Goal: Find specific page/section: Find specific page/section

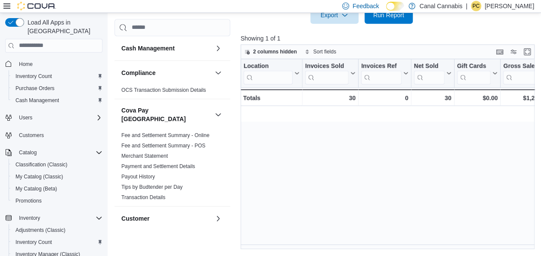
scroll to position [0, 969]
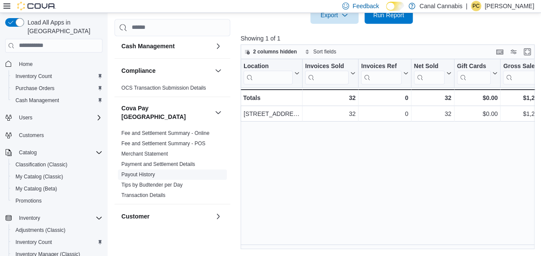
scroll to position [3, 0]
click at [28, 61] on span "Home" at bounding box center [26, 64] width 14 height 7
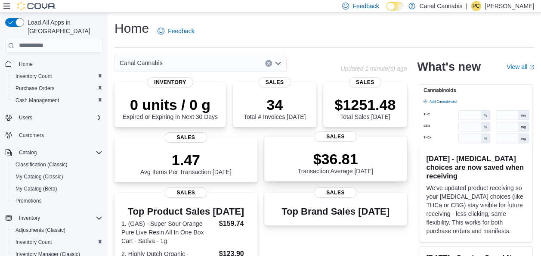
click at [339, 167] on p "$36.81" at bounding box center [336, 158] width 76 height 17
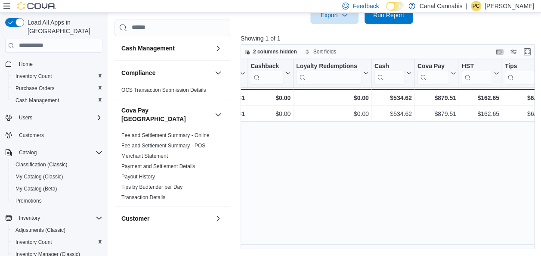
scroll to position [0, 969]
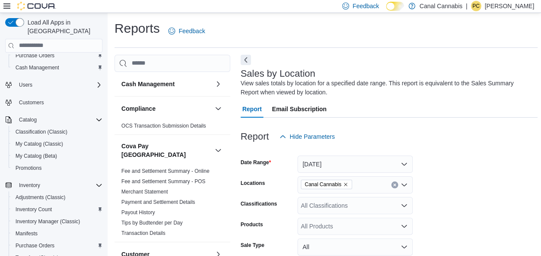
click at [107, 37] on div "Load All Apps in New Hub Home Inventory Count Purchase Orders Cash Management U…" at bounding box center [54, 141] width 108 height 256
click at [81, 80] on div "Users" at bounding box center [58, 85] width 87 height 10
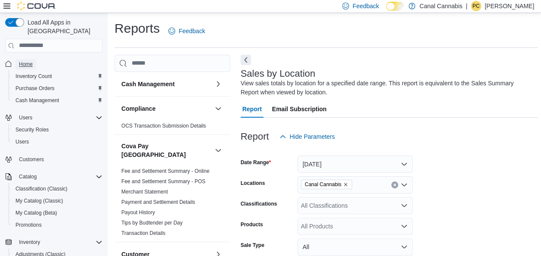
click at [24, 61] on span "Home" at bounding box center [26, 64] width 14 height 7
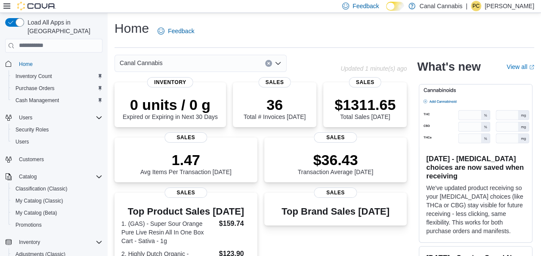
drag, startPoint x: 24, startPoint y: 54, endPoint x: 418, endPoint y: 194, distance: 418.4
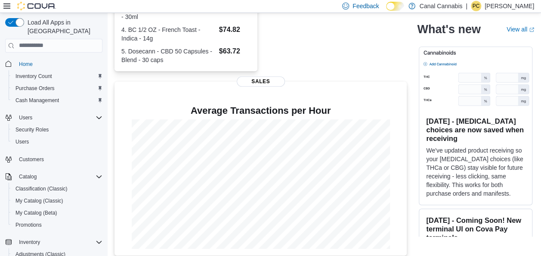
scroll to position [281, 0]
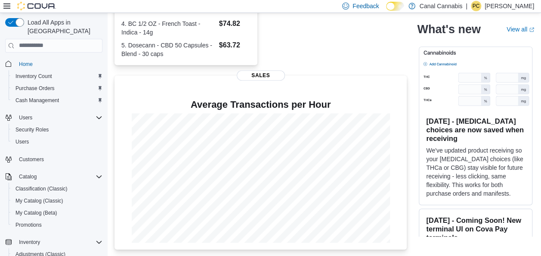
click at [418, 194] on div "Canal Cannabis Updated 1 minute(s) ago 0 units / 0 g Expired or Expiring in Nex…" at bounding box center [323, 11] width 419 height 476
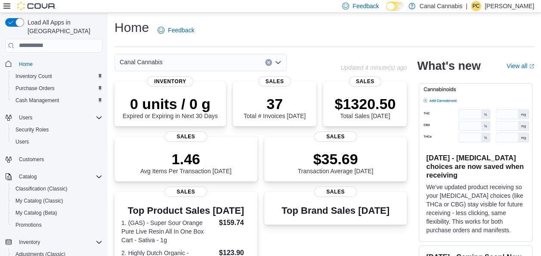
scroll to position [0, 0]
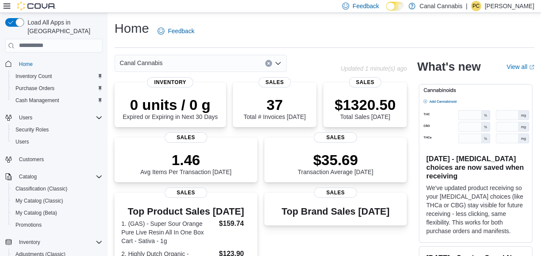
click at [336, 167] on p "$35.69" at bounding box center [336, 158] width 76 height 17
